Goal: Information Seeking & Learning: Check status

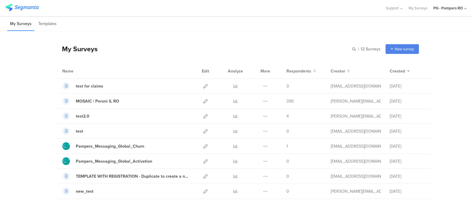
drag, startPoint x: 199, startPoint y: 52, endPoint x: 239, endPoint y: 45, distance: 40.3
click at [200, 51] on div "My Surveys | 12 Surveys New survey Start from scratch Choose from templates" at bounding box center [237, 49] width 363 height 24
click at [460, 9] on div "PG - Pampers RO" at bounding box center [449, 8] width 30 height 6
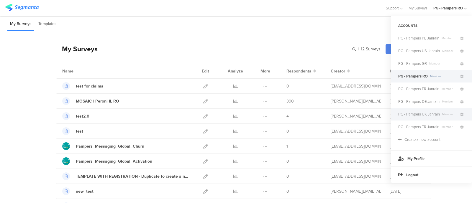
click at [428, 114] on span "PG - Pampers UK Janrain" at bounding box center [420, 115] width 42 height 6
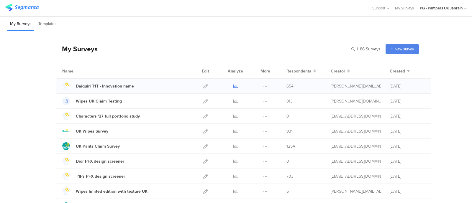
click at [234, 86] on icon at bounding box center [236, 86] width 4 height 4
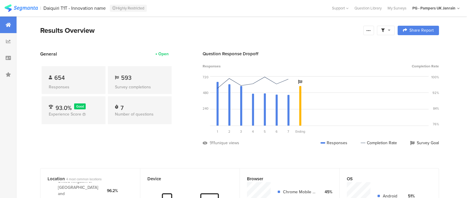
click at [9, 50] on div at bounding box center [8, 58] width 17 height 17
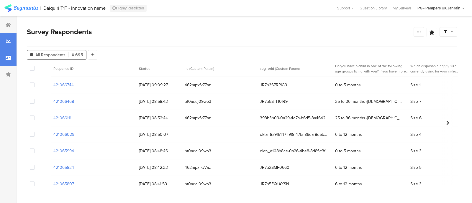
click at [11, 40] on div at bounding box center [8, 41] width 17 height 17
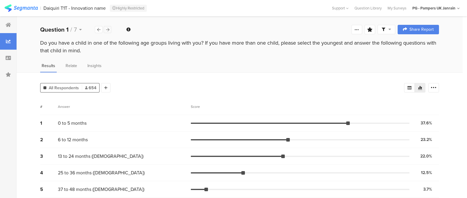
click at [109, 30] on icon at bounding box center [107, 30] width 3 height 4
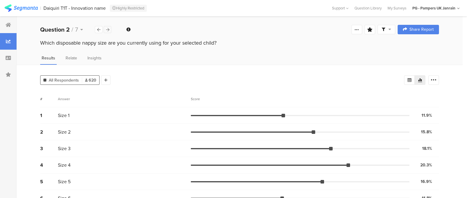
click at [109, 30] on icon at bounding box center [107, 30] width 3 height 4
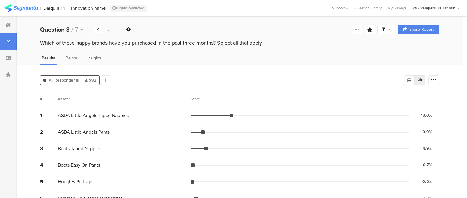
click at [109, 30] on icon at bounding box center [107, 30] width 3 height 4
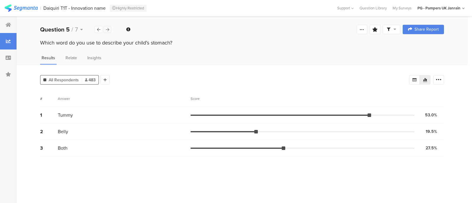
click at [109, 30] on icon at bounding box center [107, 30] width 3 height 4
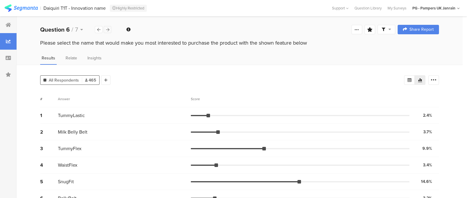
click at [109, 30] on icon at bounding box center [107, 30] width 3 height 4
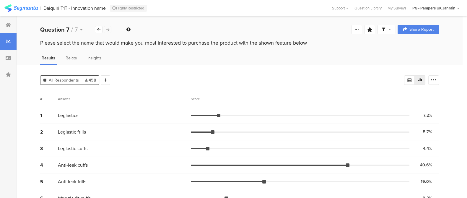
click at [109, 30] on icon at bounding box center [107, 30] width 3 height 4
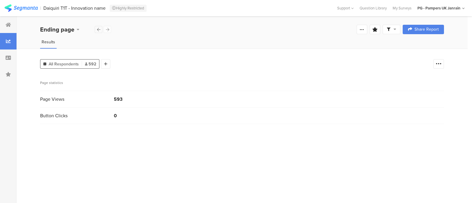
click at [97, 30] on icon at bounding box center [98, 30] width 3 height 4
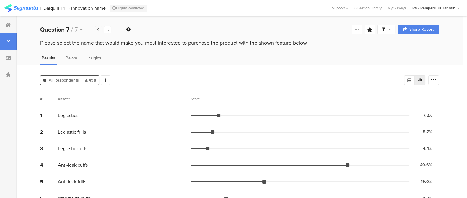
click at [97, 30] on icon at bounding box center [98, 30] width 3 height 4
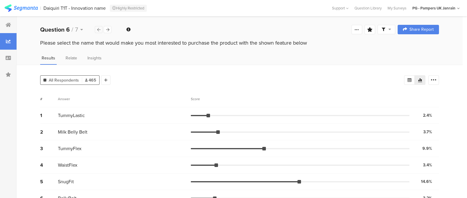
click at [97, 30] on icon at bounding box center [98, 30] width 3 height 4
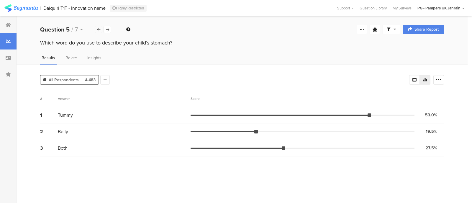
click at [99, 29] on icon at bounding box center [98, 30] width 3 height 4
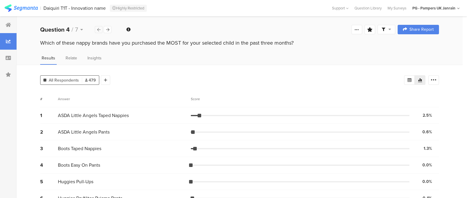
click at [99, 29] on icon at bounding box center [98, 30] width 3 height 4
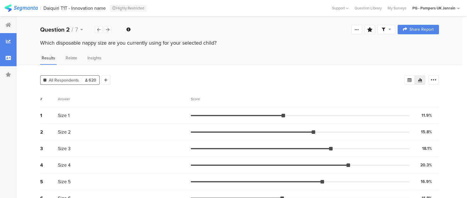
click at [8, 54] on div at bounding box center [8, 58] width 17 height 17
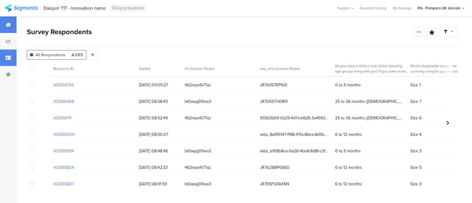
click at [10, 27] on div at bounding box center [8, 25] width 17 height 17
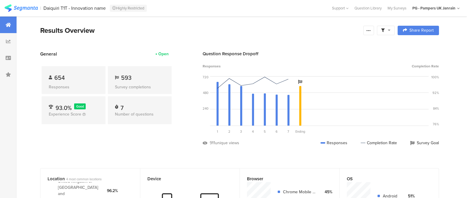
click at [172, 131] on div "654 Responses 593 Survey completions 93.0% Good Experience Score 7 Number of qu…" at bounding box center [106, 96] width 133 height 78
